Goal: Navigation & Orientation: Find specific page/section

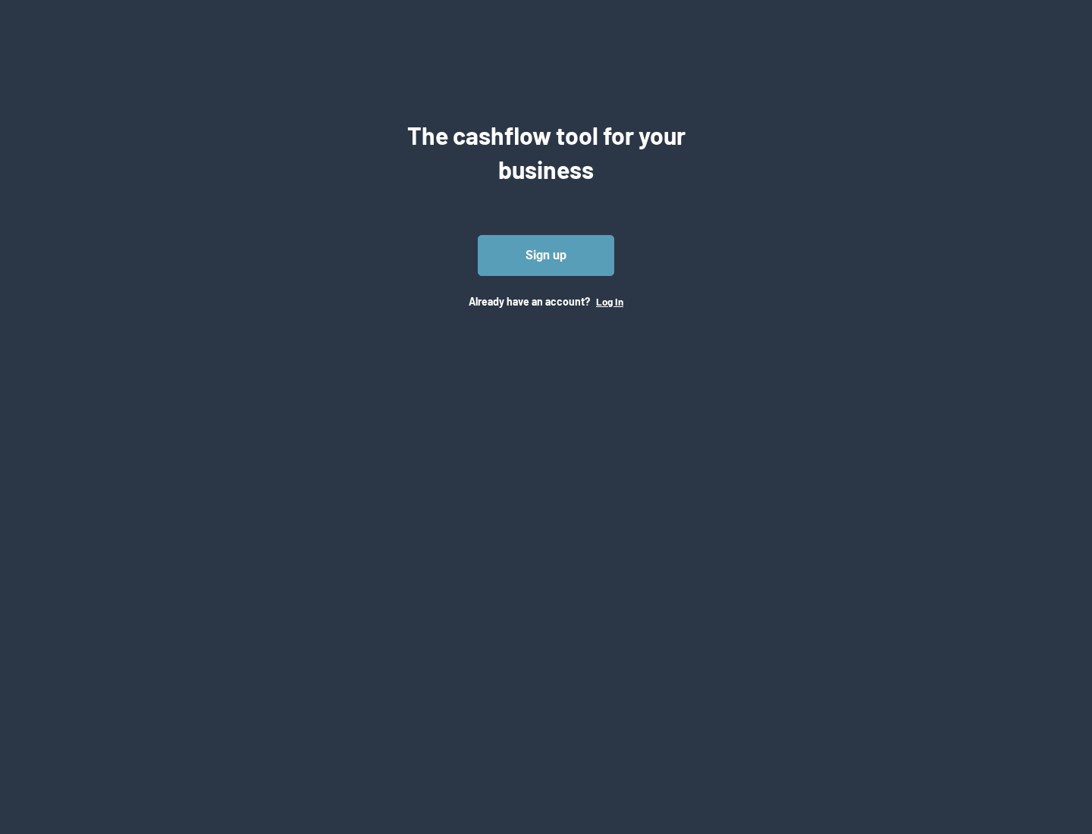
click at [609, 301] on button "Log In" at bounding box center [609, 302] width 27 height 12
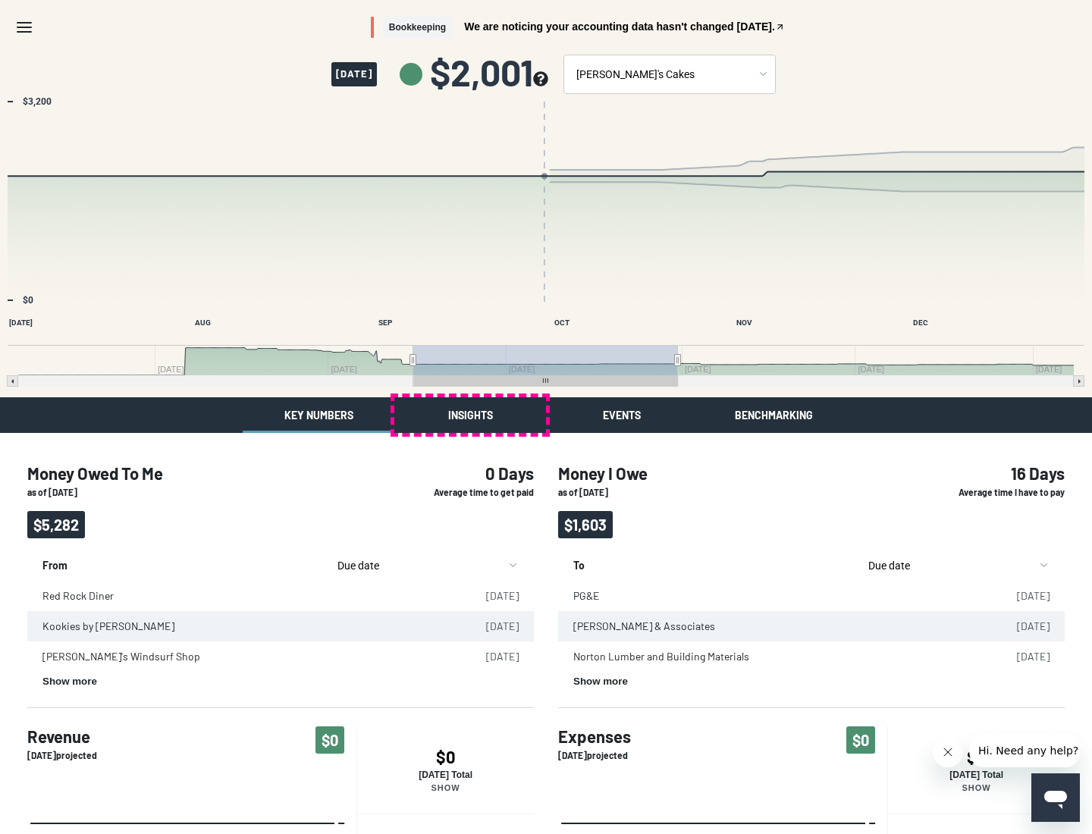
click at [470, 415] on button "Insights" at bounding box center [470, 416] width 152 height 36
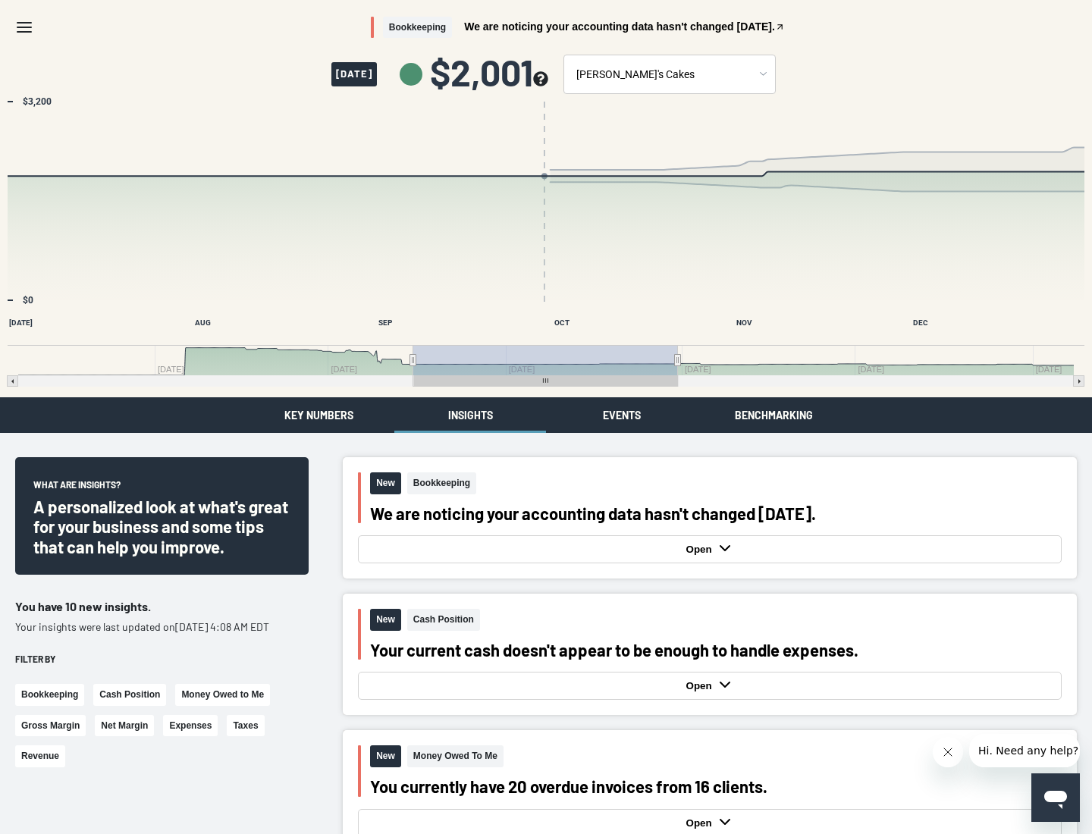
click at [622, 415] on button "Events" at bounding box center [622, 416] width 152 height 36
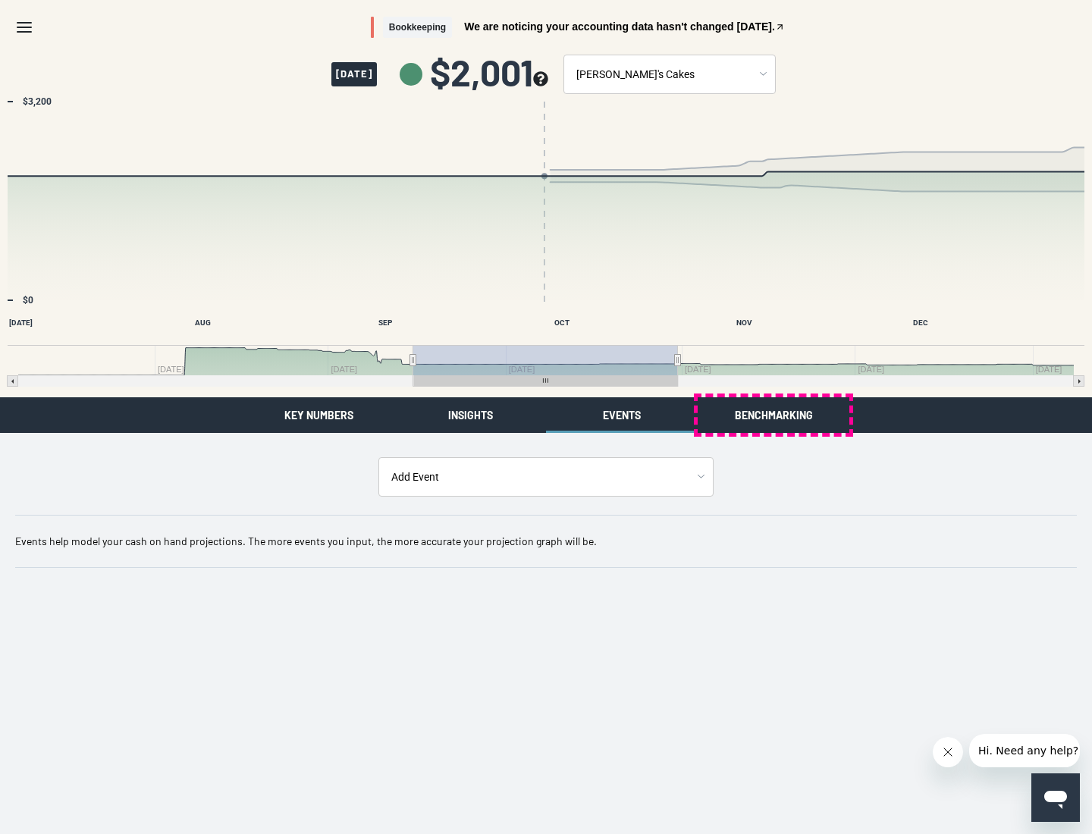
click at [774, 415] on button "Benchmarking" at bounding box center [774, 416] width 152 height 36
